Goal: Task Accomplishment & Management: Use online tool/utility

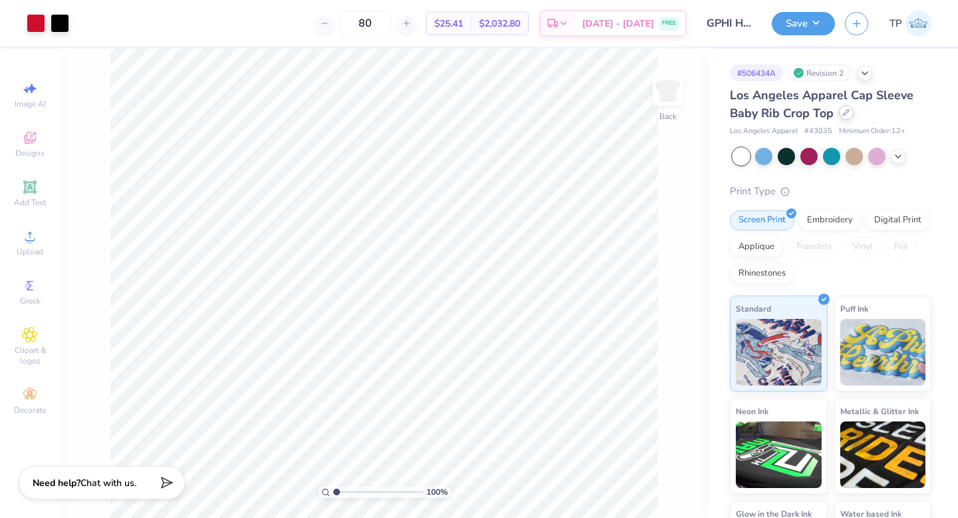
click at [844, 115] on icon at bounding box center [846, 112] width 5 height 5
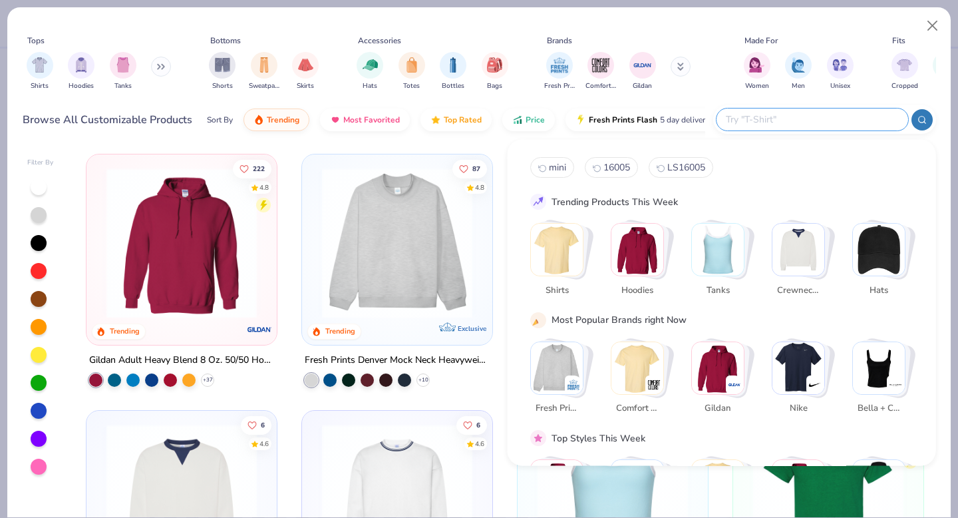
click at [812, 124] on input "text" at bounding box center [812, 119] width 174 height 15
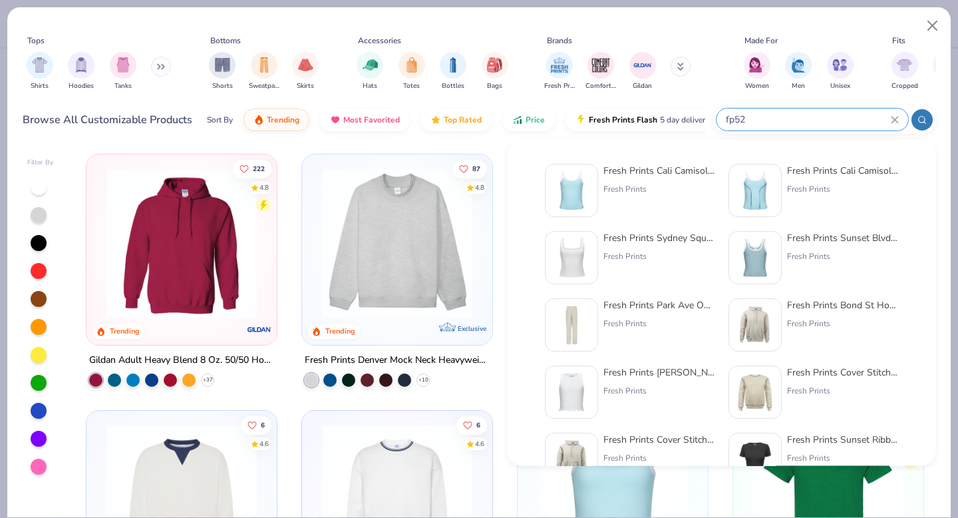
type input "fp52"
click at [562, 190] on img at bounding box center [571, 190] width 41 height 41
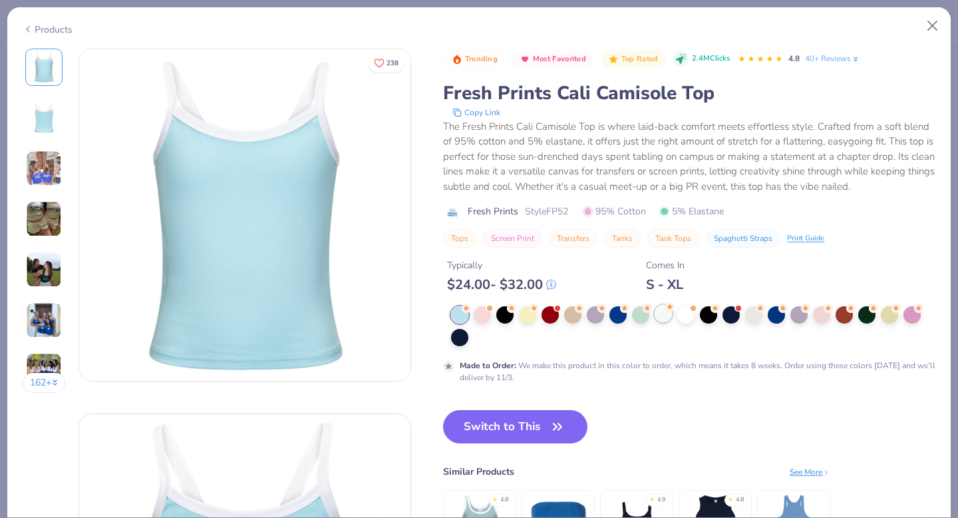
click at [664, 316] on div at bounding box center [663, 313] width 17 height 17
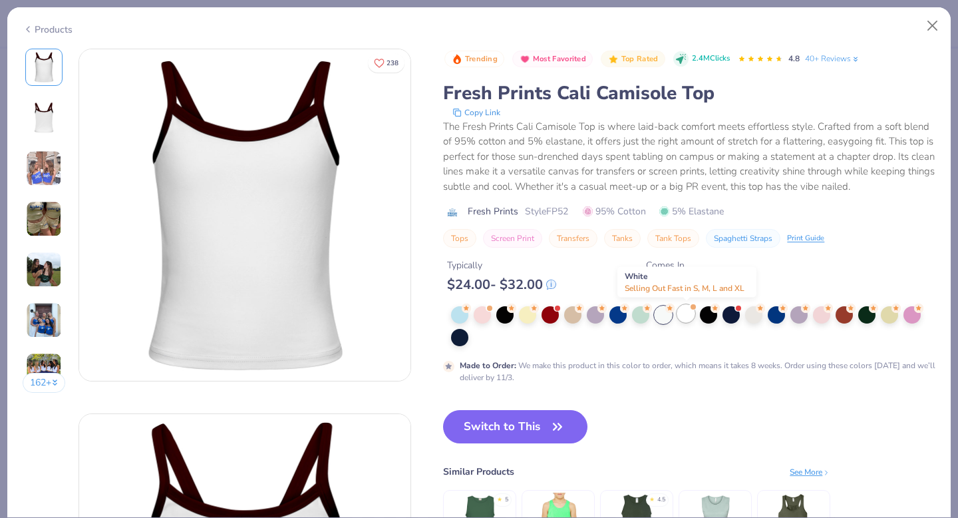
click at [691, 320] on div at bounding box center [686, 313] width 17 height 17
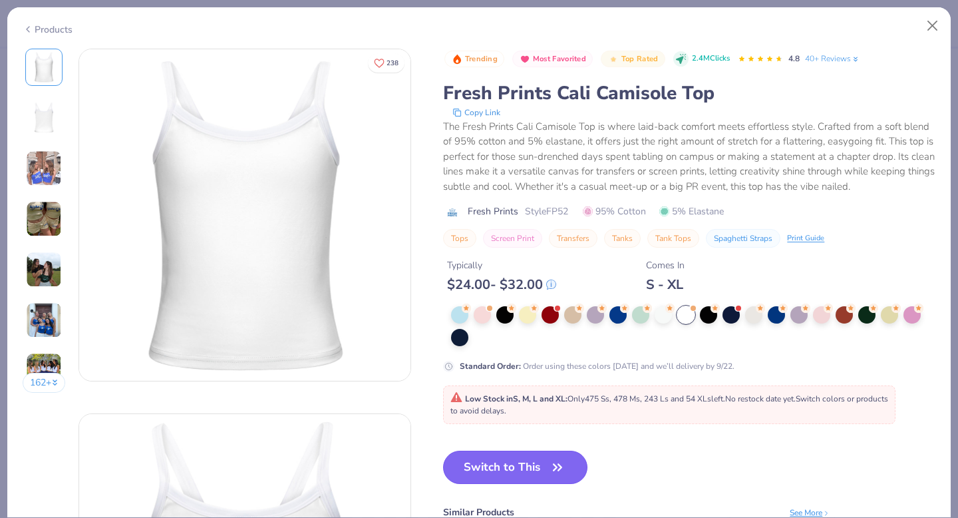
click at [536, 471] on button "Switch to This" at bounding box center [515, 467] width 144 height 33
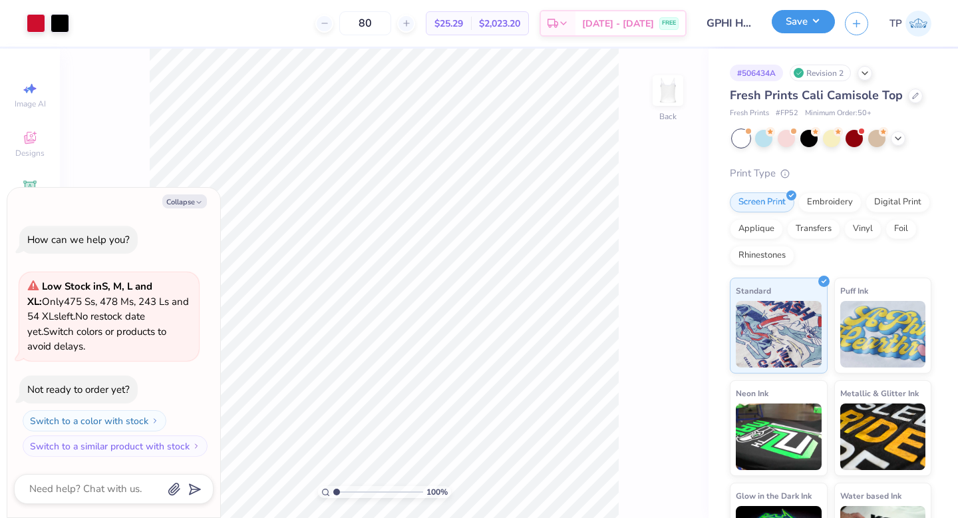
click at [806, 14] on button "Save" at bounding box center [803, 21] width 63 height 23
type textarea "x"
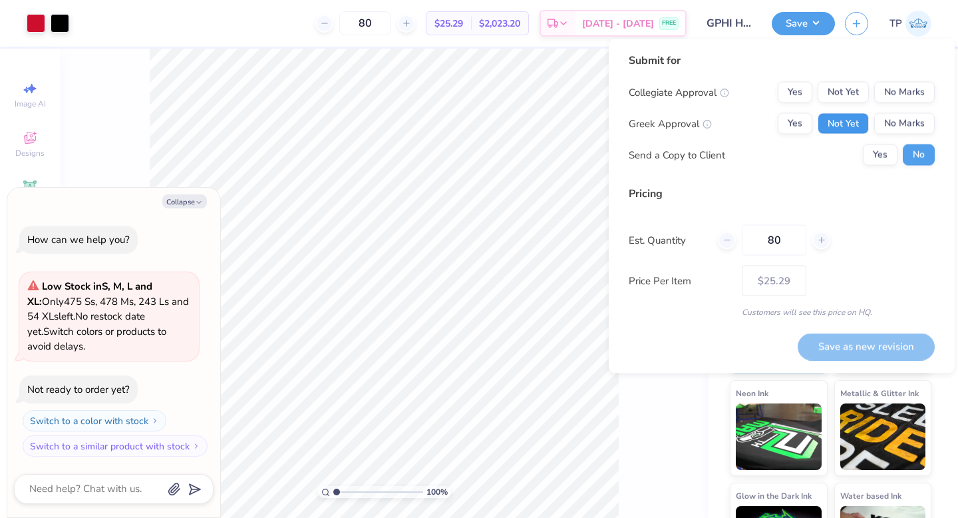
click at [839, 114] on button "Not Yet" at bounding box center [843, 123] width 51 height 21
click at [839, 101] on button "Not Yet" at bounding box center [843, 92] width 51 height 21
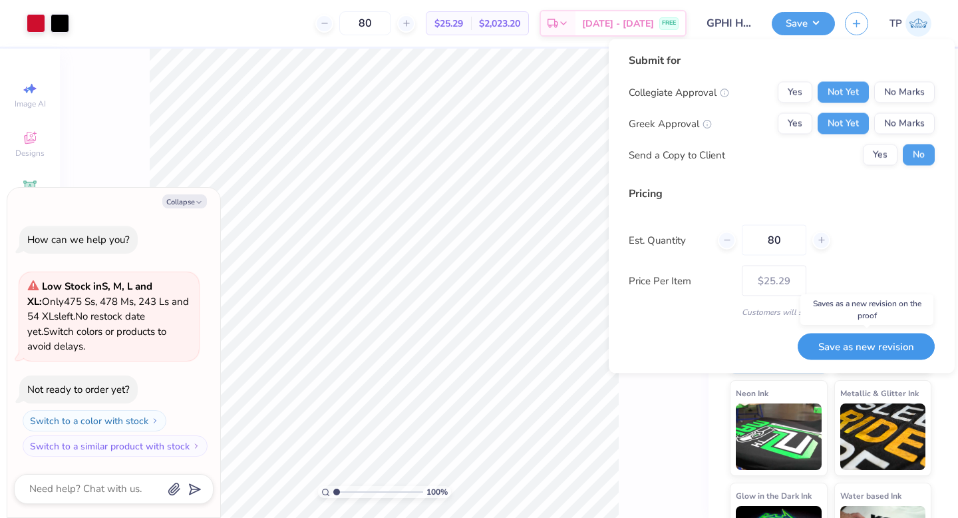
click at [857, 351] on button "Save as new revision" at bounding box center [866, 346] width 137 height 27
type input "$25.29"
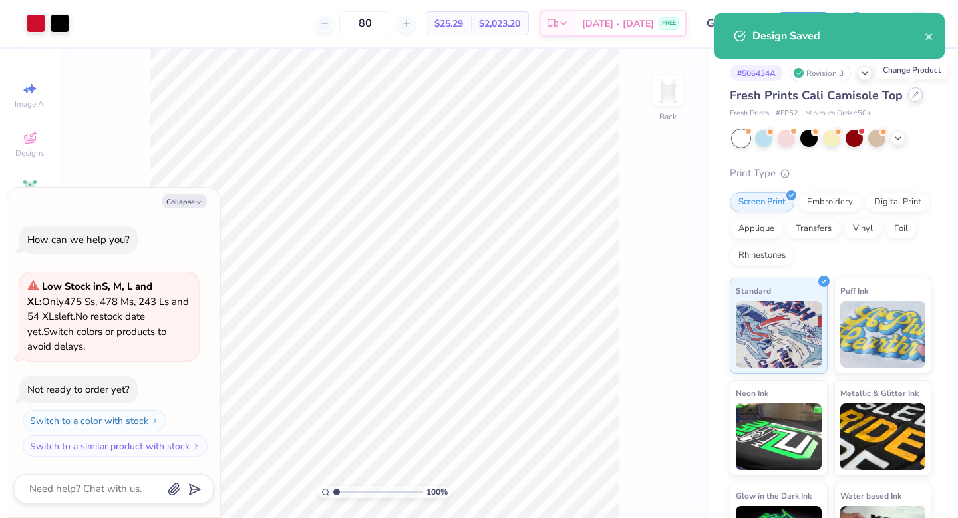
click at [914, 99] on div at bounding box center [916, 94] width 15 height 15
type textarea "x"
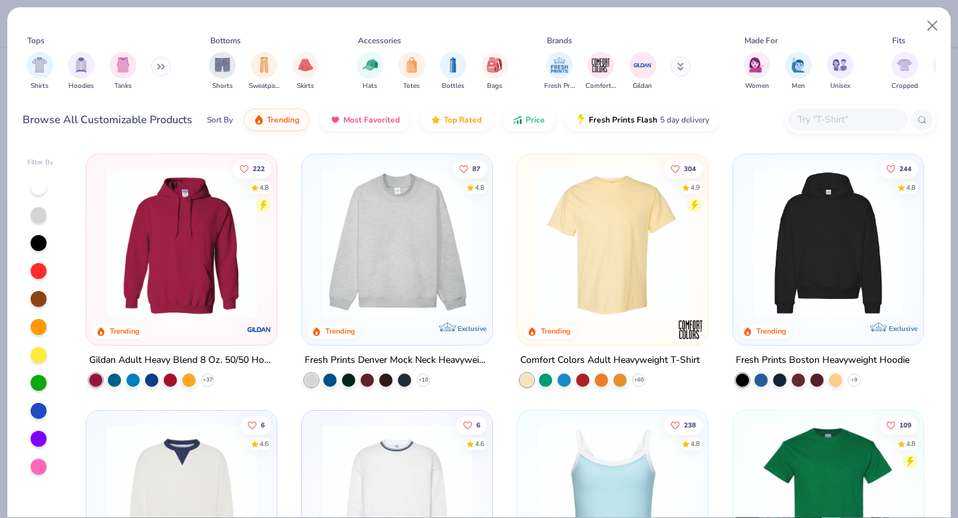
click at [815, 112] on input "text" at bounding box center [848, 119] width 103 height 15
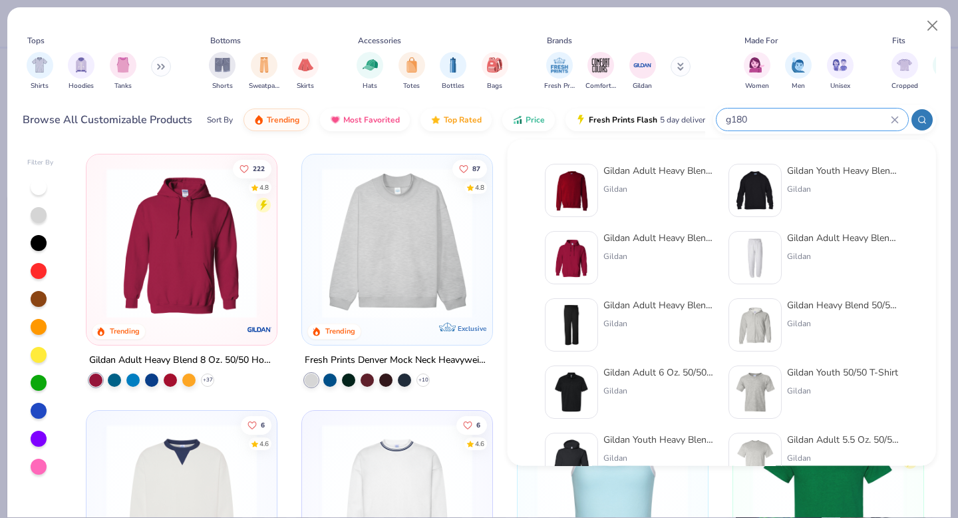
type input "g180"
click at [597, 197] on div at bounding box center [571, 190] width 53 height 53
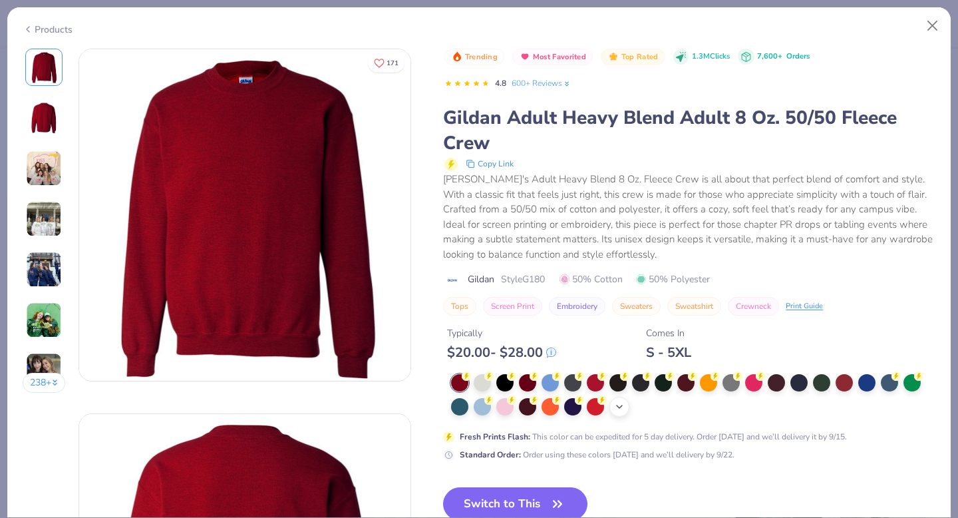
click at [617, 399] on div "+ 8" at bounding box center [620, 407] width 20 height 20
click at [753, 410] on div at bounding box center [753, 405] width 17 height 17
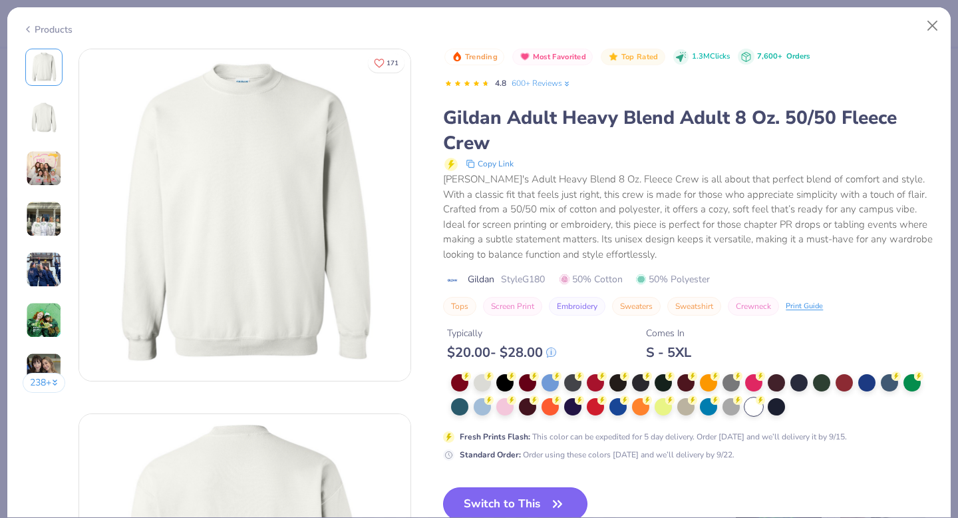
click at [557, 495] on button "Switch to This" at bounding box center [515, 503] width 144 height 33
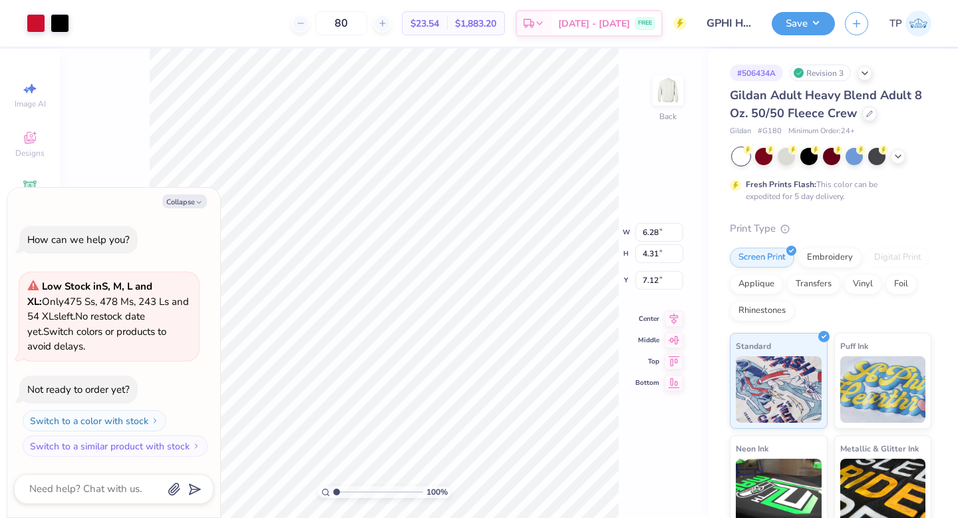
type textarea "x"
type input "8.76"
type input "6.01"
type input "4.53"
type textarea "x"
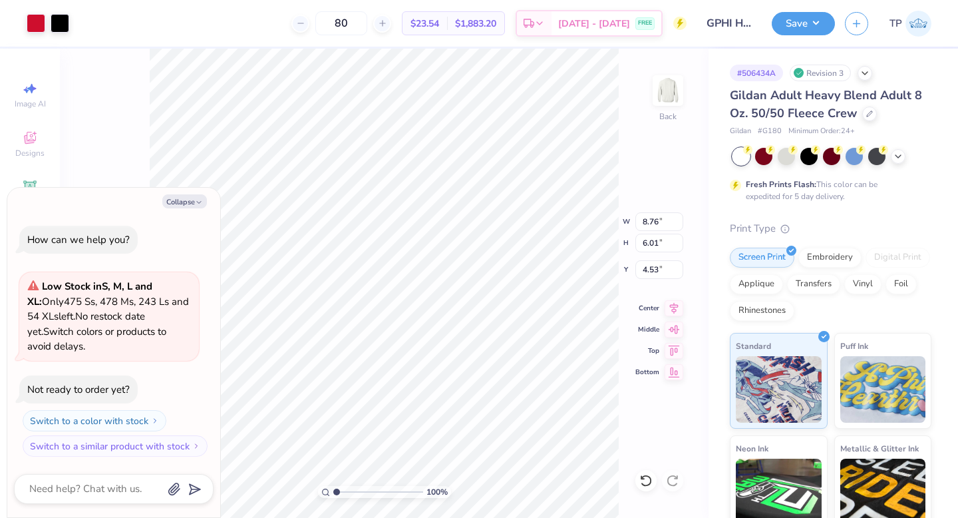
type input "3.00"
click at [800, 28] on button "Save" at bounding box center [803, 21] width 63 height 23
type textarea "x"
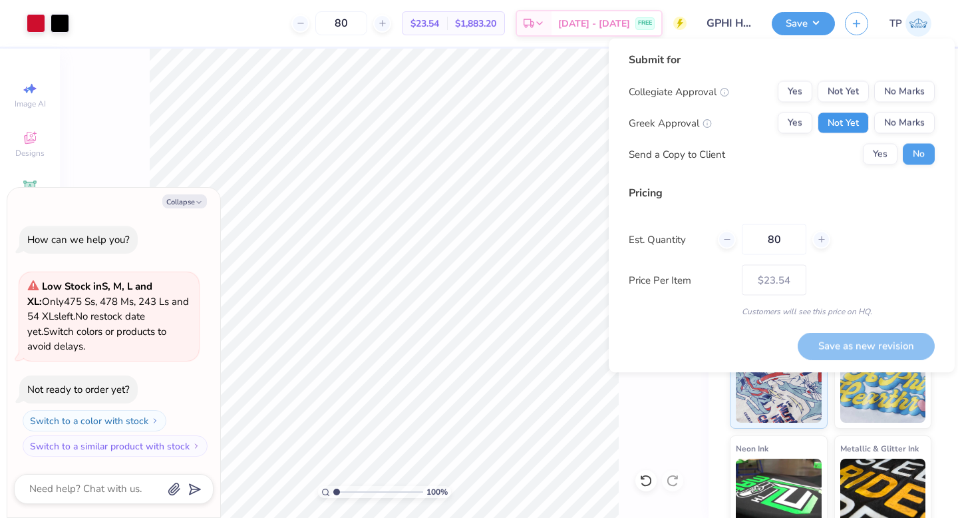
click at [853, 125] on button "Not Yet" at bounding box center [843, 122] width 51 height 21
click at [847, 104] on div "Collegiate Approval Yes Not Yet No Marks Greek Approval Yes Not Yet No Marks Se…" at bounding box center [782, 123] width 306 height 84
click at [847, 93] on button "Not Yet" at bounding box center [843, 91] width 51 height 21
click at [845, 339] on button "Save as new revision" at bounding box center [866, 345] width 137 height 27
type input "$23.54"
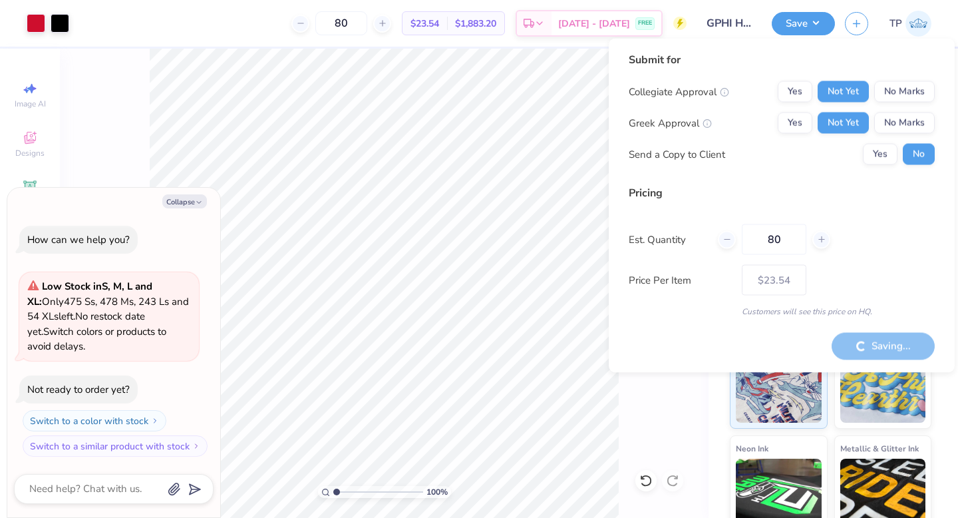
type textarea "x"
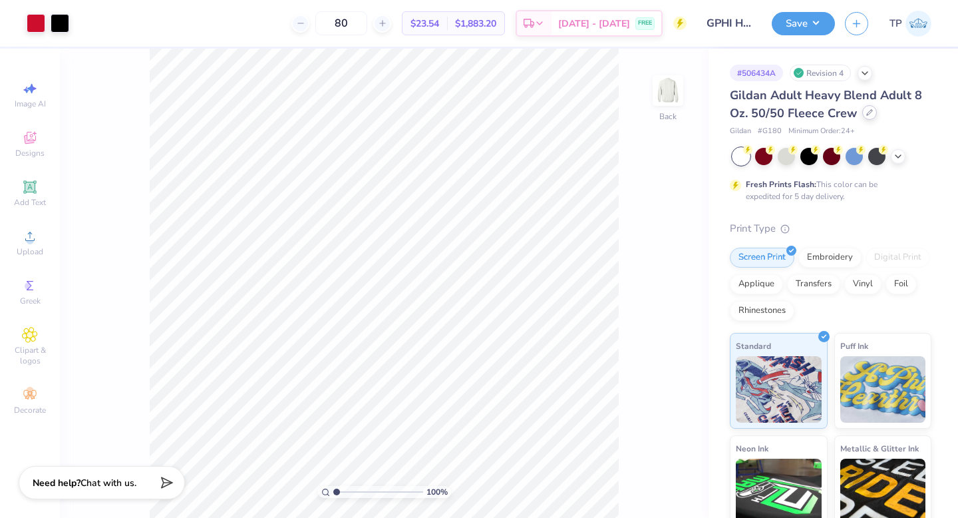
click at [869, 117] on div at bounding box center [870, 112] width 15 height 15
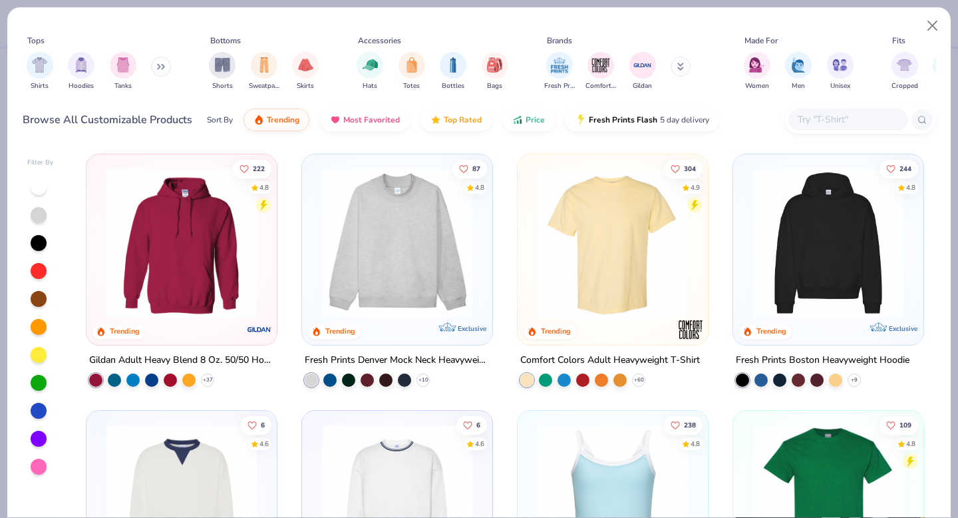
click at [810, 125] on input "text" at bounding box center [848, 119] width 103 height 15
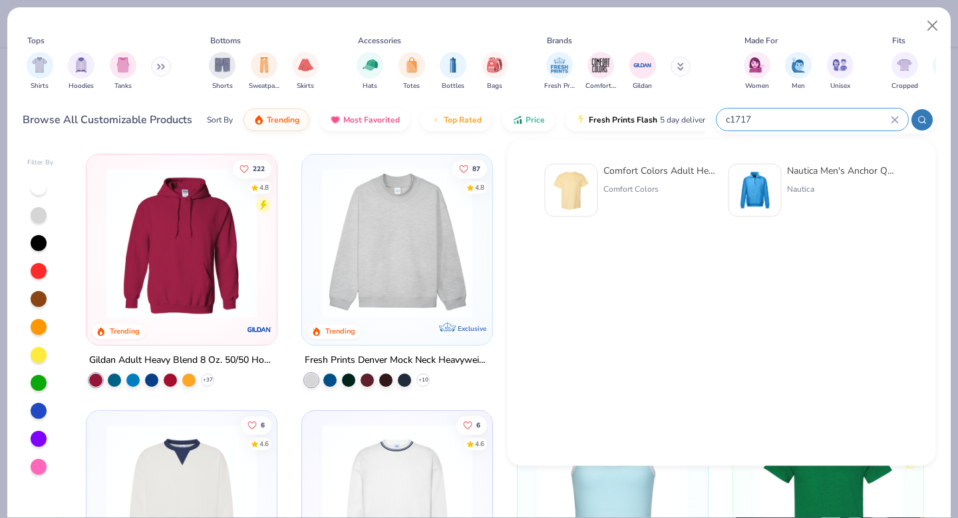
type input "c1717"
click at [588, 194] on img at bounding box center [571, 190] width 41 height 41
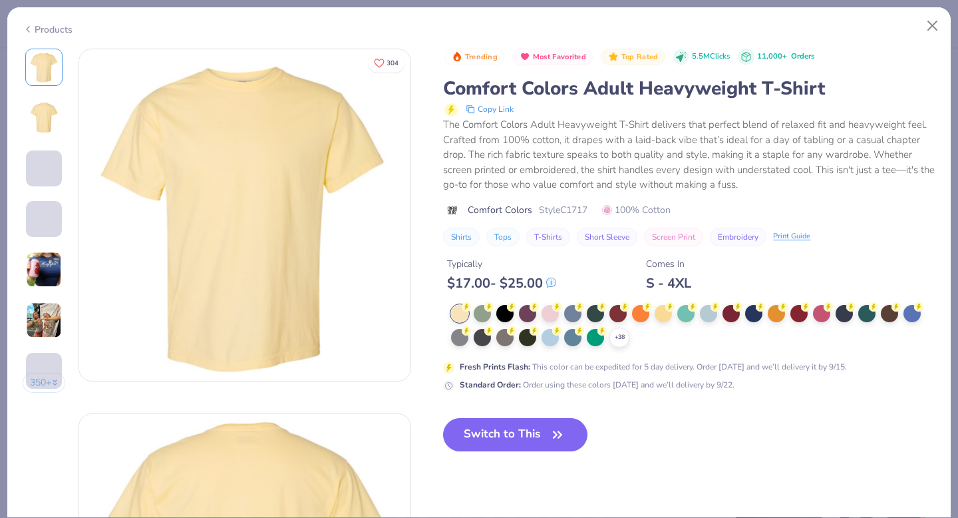
click at [627, 346] on div "+ 38" at bounding box center [693, 326] width 485 height 43
click at [622, 340] on div "+ 38" at bounding box center [693, 326] width 485 height 43
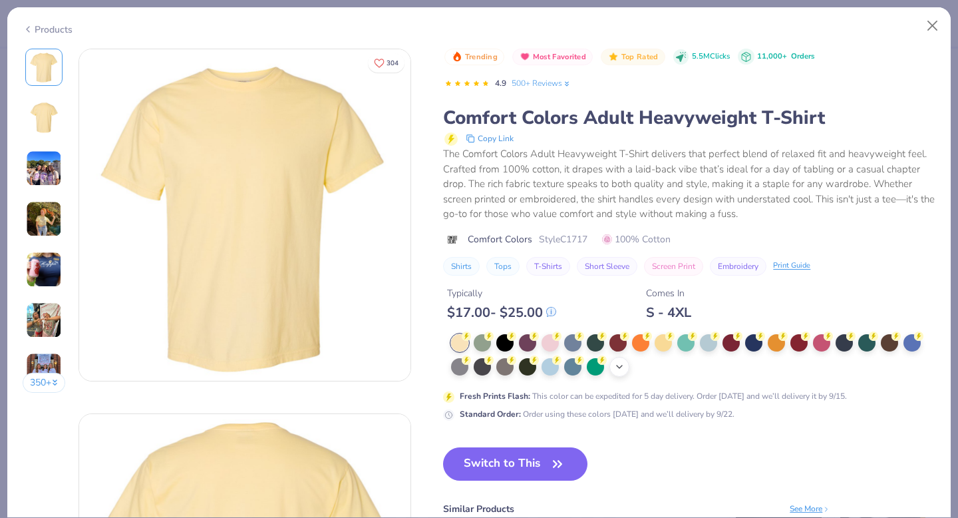
click at [620, 367] on polyline at bounding box center [619, 366] width 5 height 3
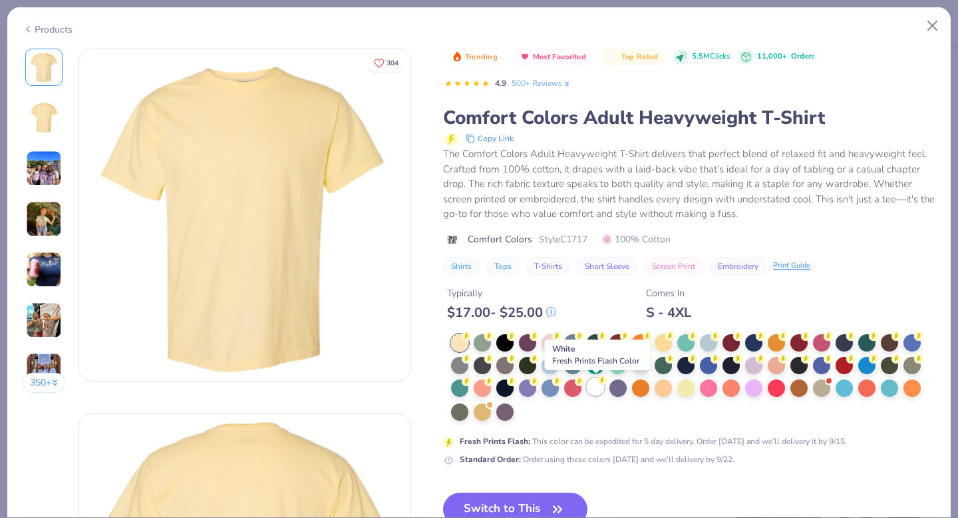
click at [600, 386] on div at bounding box center [595, 386] width 17 height 17
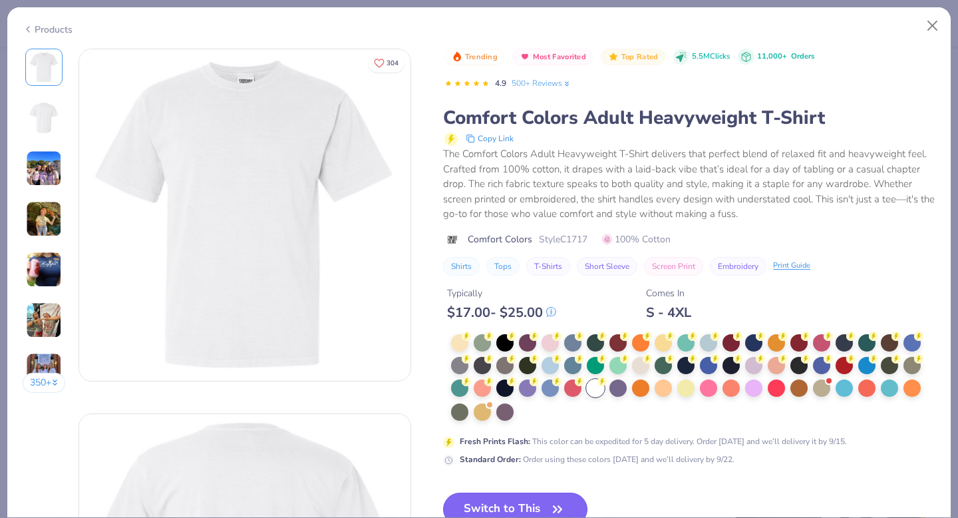
click at [542, 494] on button "Switch to This" at bounding box center [515, 509] width 144 height 33
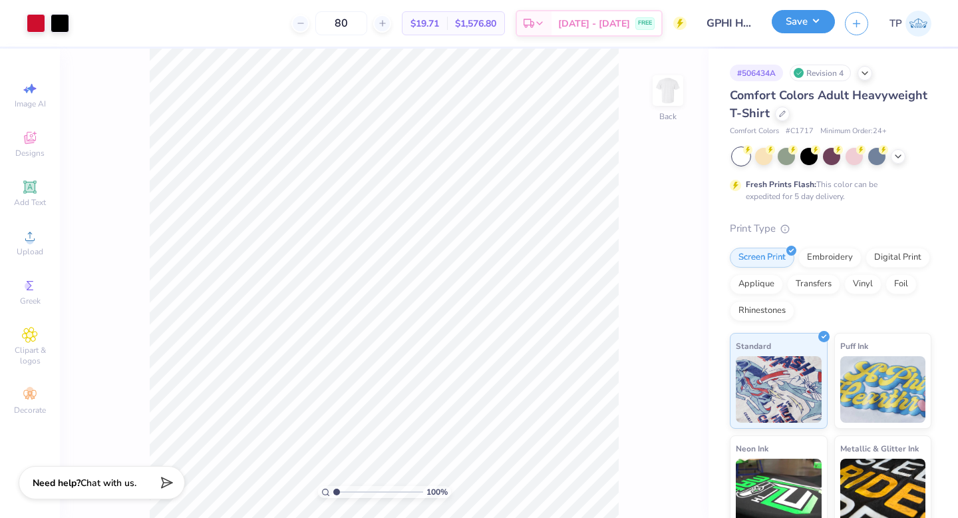
click at [809, 31] on button "Save" at bounding box center [803, 21] width 63 height 23
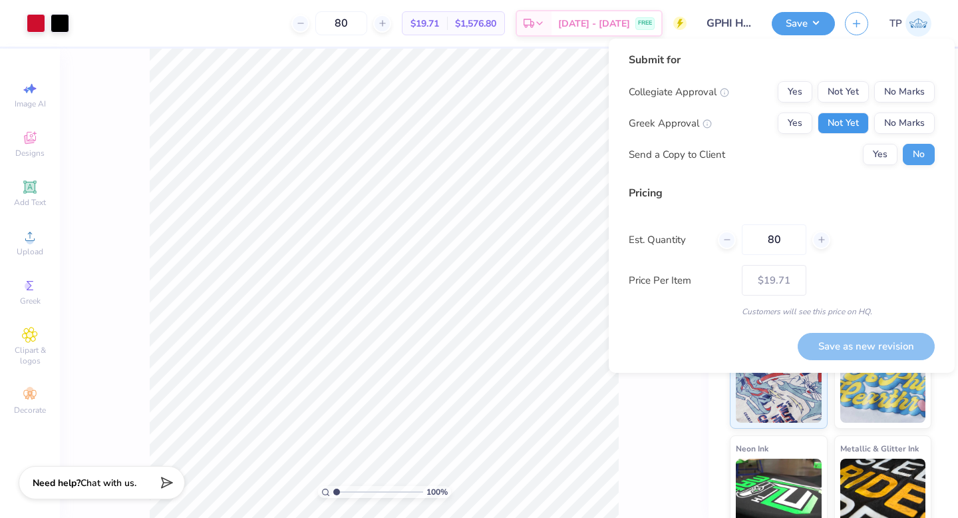
click at [857, 126] on button "Not Yet" at bounding box center [843, 122] width 51 height 21
click at [850, 104] on div "Collegiate Approval Yes Not Yet No Marks Greek Approval Yes Not Yet No Marks Se…" at bounding box center [782, 123] width 306 height 84
click at [853, 97] on button "Not Yet" at bounding box center [843, 91] width 51 height 21
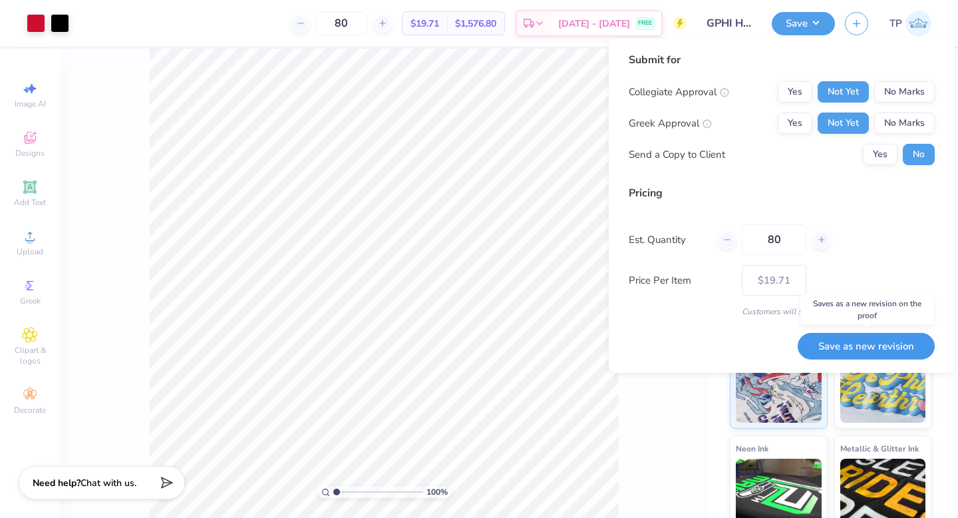
click at [855, 339] on button "Save as new revision" at bounding box center [866, 346] width 137 height 27
type input "$19.71"
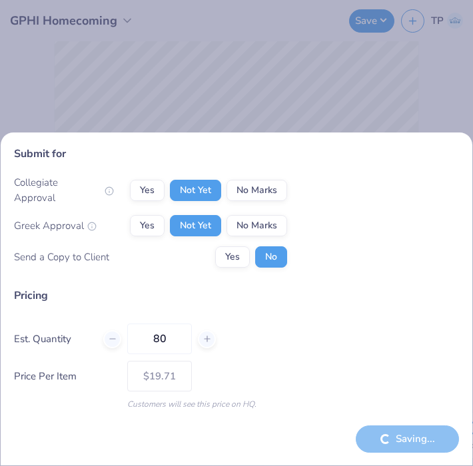
click at [216, 60] on div "Submit for Collegiate Approval Yes Not Yet No Marks Greek Approval Yes Not Yet …" at bounding box center [236, 233] width 473 height 466
